Goal: Task Accomplishment & Management: Manage account settings

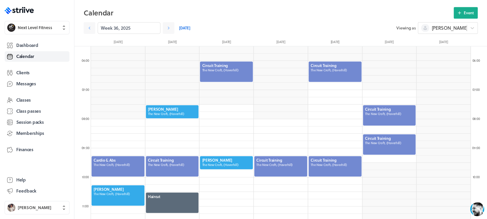
scroll to position [698, 380]
click at [33, 119] on span "Session packs" at bounding box center [29, 122] width 27 height 6
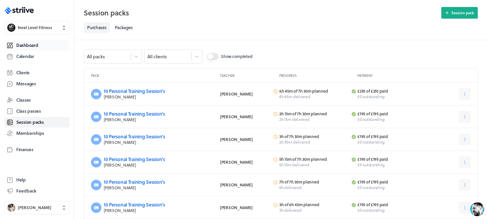
click at [38, 45] on link "Dashboard" at bounding box center [37, 45] width 65 height 10
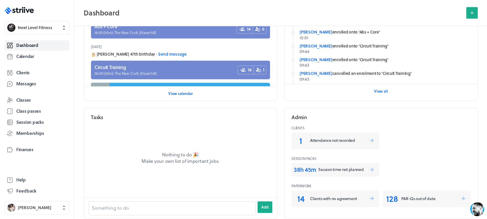
scroll to position [172, 0]
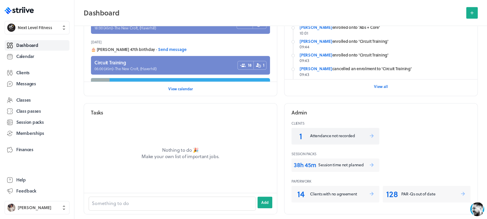
click at [353, 136] on p "Attendance not recorded" at bounding box center [339, 136] width 59 height 6
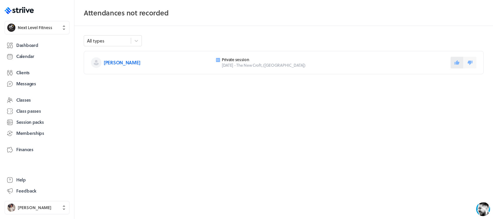
click at [455, 65] on button at bounding box center [457, 63] width 13 height 12
click at [37, 117] on link "Session packs" at bounding box center [37, 122] width 65 height 10
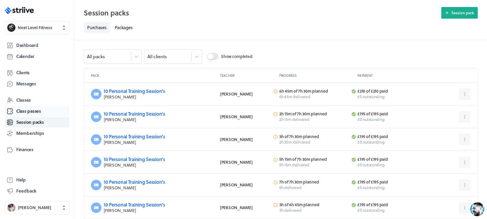
click at [37, 109] on span "Class passes" at bounding box center [28, 111] width 25 height 6
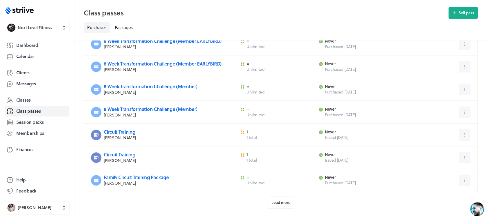
scroll to position [232, 0]
click at [281, 205] on button "Load more" at bounding box center [281, 202] width 26 height 12
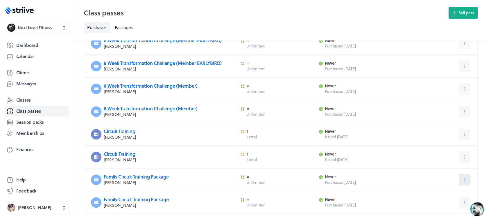
click at [461, 180] on button at bounding box center [465, 180] width 12 height 12
click at [453, 205] on span "Expire now" at bounding box center [451, 204] width 20 height 5
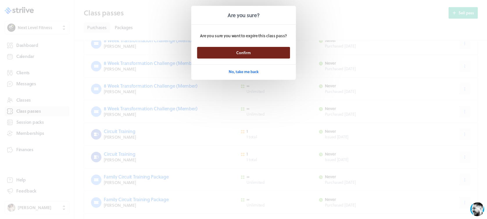
click at [275, 51] on button "Confirm" at bounding box center [243, 53] width 93 height 12
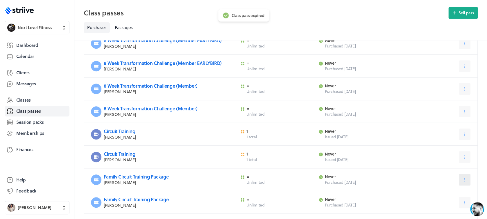
click at [461, 182] on button at bounding box center [465, 180] width 12 height 12
click at [455, 204] on span "Expire now" at bounding box center [451, 204] width 20 height 5
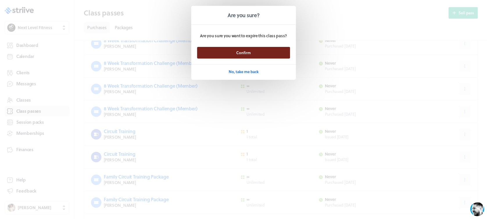
click at [268, 52] on button "Confirm" at bounding box center [243, 53] width 93 height 12
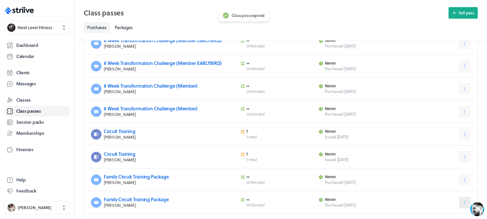
click at [461, 200] on button at bounding box center [465, 202] width 12 height 12
click at [444, 190] on button "Expire now" at bounding box center [450, 187] width 38 height 10
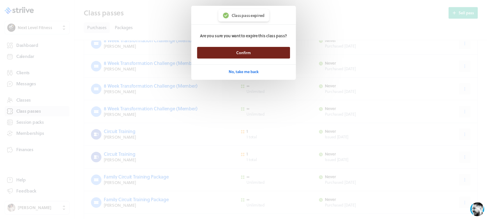
click at [273, 53] on button "Confirm" at bounding box center [243, 53] width 93 height 12
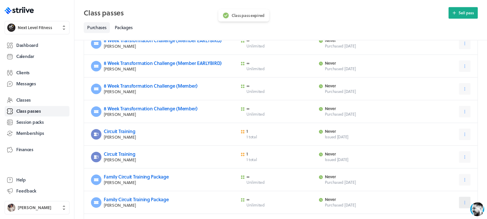
click at [467, 200] on icon at bounding box center [464, 202] width 5 height 5
click at [443, 185] on span "Expire now" at bounding box center [451, 187] width 20 height 5
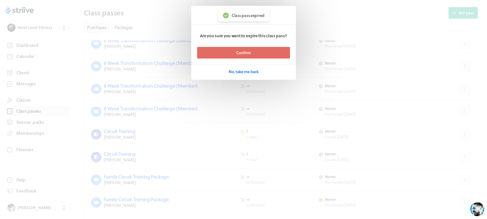
click at [284, 49] on button "Confirm" at bounding box center [243, 53] width 93 height 12
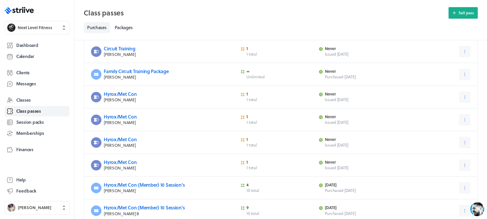
scroll to position [340, 0]
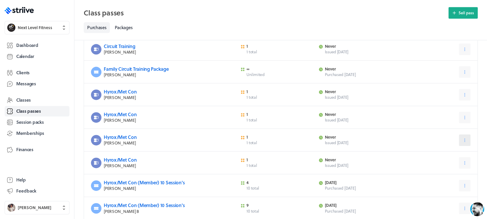
click at [465, 142] on icon at bounding box center [464, 139] width 5 height 5
click at [454, 166] on span "Expire now" at bounding box center [451, 164] width 20 height 5
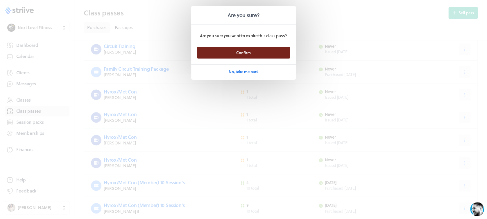
click at [261, 51] on button "Confirm" at bounding box center [243, 53] width 93 height 12
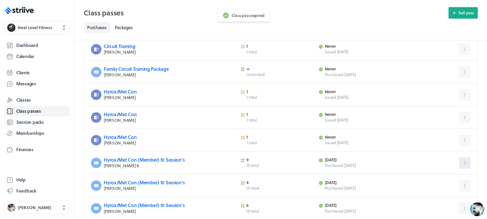
click at [468, 164] on button at bounding box center [465, 163] width 12 height 12
click at [462, 186] on button "Expire now" at bounding box center [450, 187] width 38 height 10
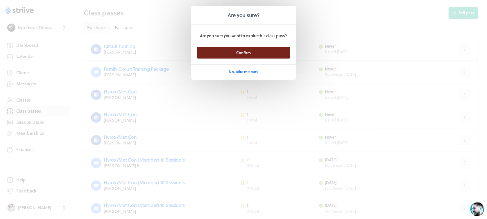
click at [268, 53] on button "Confirm" at bounding box center [243, 53] width 93 height 12
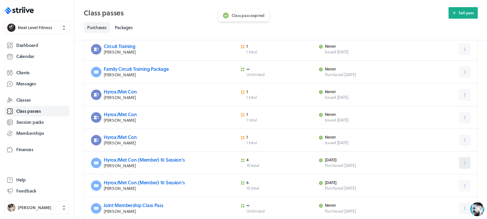
click at [464, 164] on icon at bounding box center [464, 162] width 5 height 5
click at [447, 186] on span "Expire now" at bounding box center [451, 187] width 20 height 5
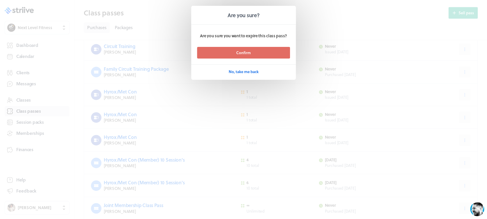
click at [250, 55] on button "Confirm" at bounding box center [243, 53] width 93 height 12
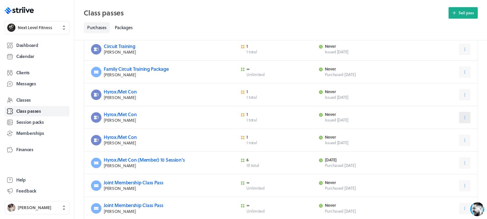
click at [463, 114] on button at bounding box center [465, 117] width 12 height 12
click at [450, 143] on span "Expire now" at bounding box center [451, 141] width 20 height 5
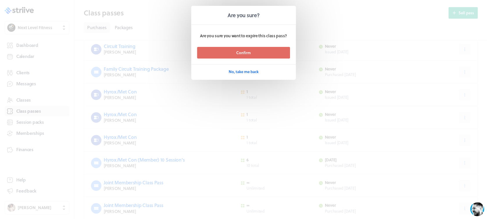
click at [274, 56] on button "Confirm" at bounding box center [243, 53] width 93 height 12
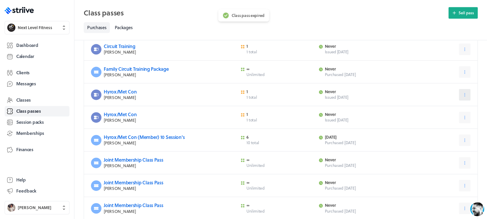
click at [461, 93] on button at bounding box center [465, 95] width 12 height 12
click at [393, 127] on div "Hyrox/Met Con [PERSON_NAME] 1 credit 1 total Expires never Issued [DATE]" at bounding box center [281, 117] width 394 height 23
click at [463, 119] on icon at bounding box center [464, 117] width 5 height 5
click at [454, 144] on span "Expire now" at bounding box center [451, 141] width 20 height 5
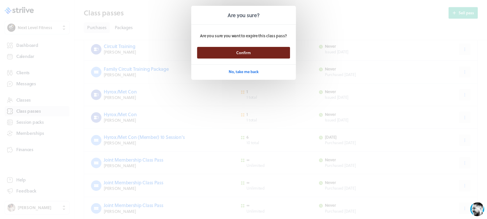
click at [271, 52] on button "Confirm" at bounding box center [243, 53] width 93 height 12
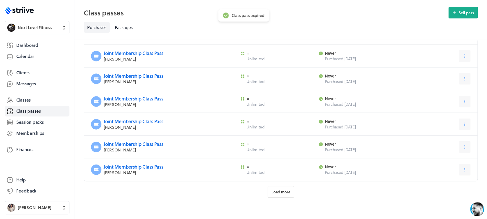
scroll to position [590, 0]
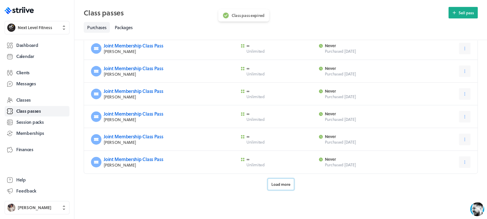
click at [276, 186] on button "Load more" at bounding box center [281, 184] width 26 height 12
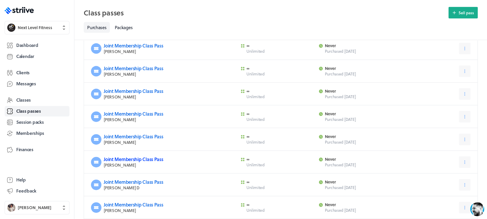
click at [119, 158] on link "Joint Membership Class Pass" at bounding box center [133, 159] width 59 height 7
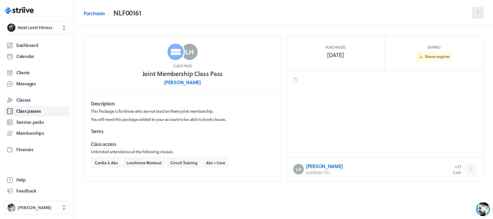
click at [476, 11] on icon at bounding box center [478, 12] width 5 height 5
click at [466, 38] on span "Expire now" at bounding box center [464, 37] width 20 height 5
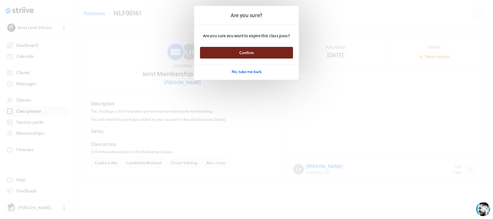
click at [264, 54] on button "Confirm" at bounding box center [246, 53] width 93 height 12
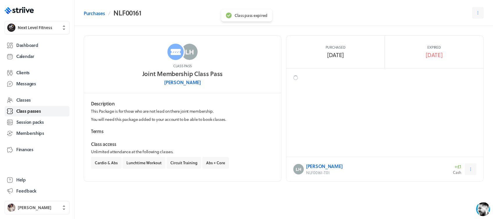
click at [36, 108] on span "Class passes" at bounding box center [28, 111] width 25 height 6
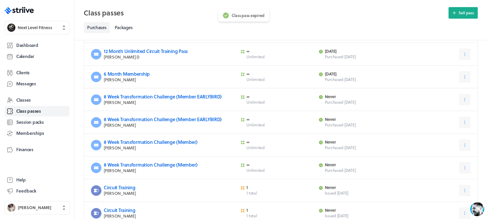
scroll to position [250, 0]
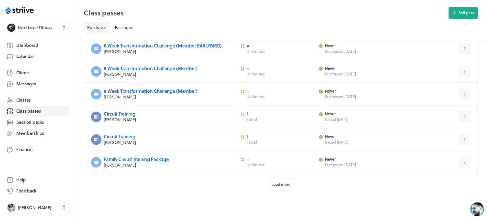
click at [281, 188] on button "Load more" at bounding box center [281, 184] width 26 height 12
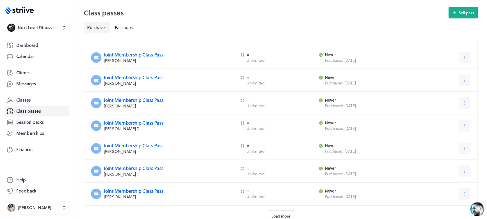
scroll to position [571, 0]
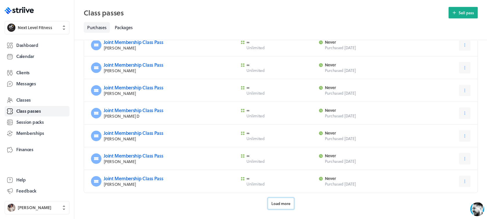
click at [277, 204] on span "Load more" at bounding box center [281, 203] width 19 height 5
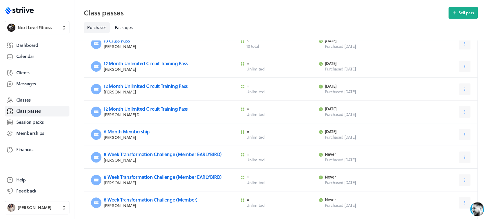
scroll to position [0, 0]
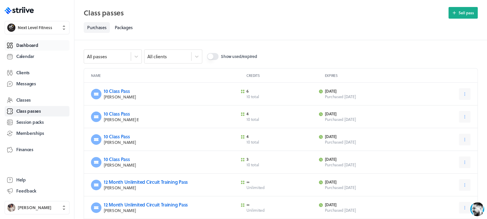
click at [35, 43] on span "Dashboard" at bounding box center [27, 45] width 22 height 6
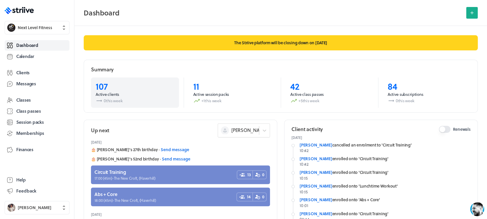
click at [113, 92] on p "Active clients" at bounding box center [135, 94] width 79 height 6
